Goal: Task Accomplishment & Management: Manage account settings

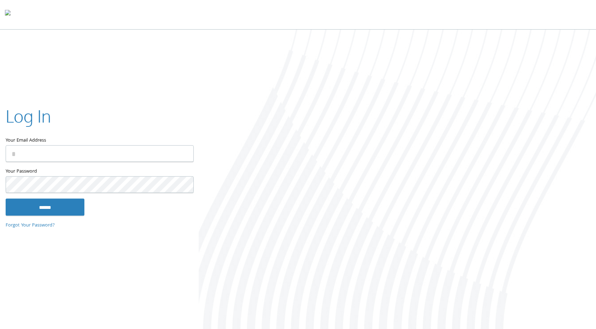
click at [0, 328] on com-1password-button at bounding box center [0, 330] width 0 height 0
type input "**********"
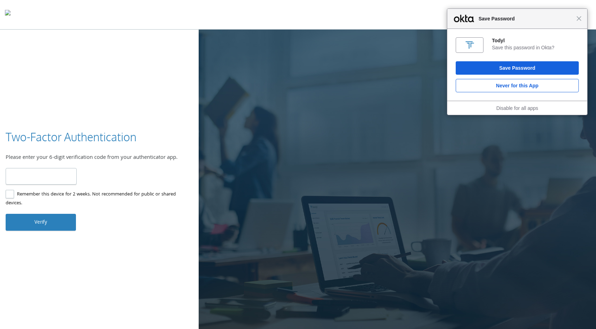
click at [45, 172] on input "number" at bounding box center [41, 176] width 71 height 17
